Goal: Navigation & Orientation: Go to known website

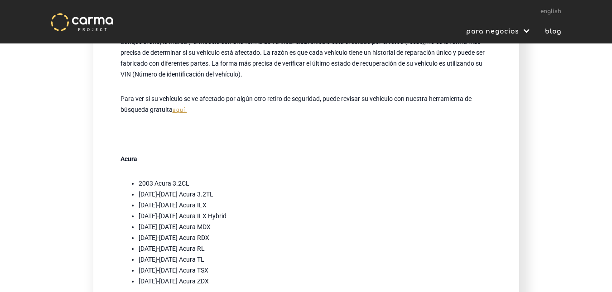
scroll to position [181, 0]
click at [178, 107] on link "aquí." at bounding box center [180, 109] width 15 height 6
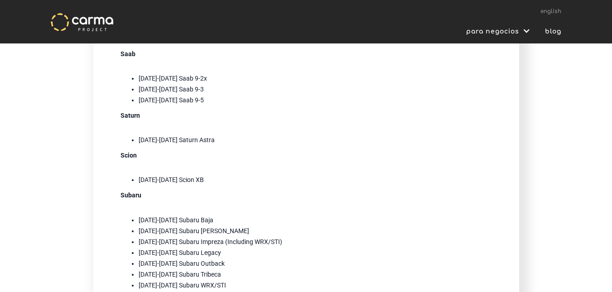
scroll to position [2697, 0]
